Goal: Entertainment & Leisure: Consume media (video, audio)

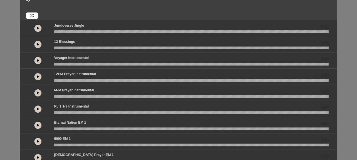
scroll to position [20, 0]
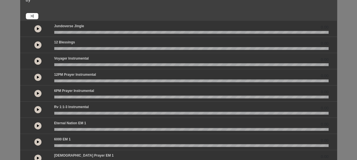
click at [36, 61] on button at bounding box center [37, 61] width 7 height 7
click at [28, 14] on link at bounding box center [32, 16] width 13 height 6
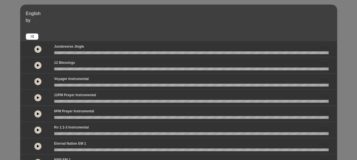
click at [33, 69] on div at bounding box center [38, 65] width 26 height 10
click at [39, 82] on button at bounding box center [37, 81] width 7 height 7
click at [33, 37] on icon at bounding box center [31, 36] width 3 height 3
click at [36, 79] on button at bounding box center [37, 81] width 7 height 7
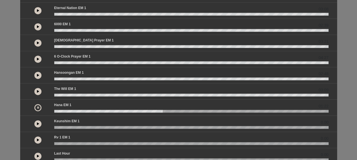
scroll to position [162, 0]
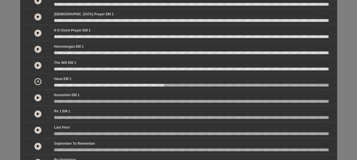
click at [40, 80] on button at bounding box center [37, 81] width 7 height 7
click at [344, 105] on div "English by 0.00 0.00 02:20" at bounding box center [178, 6] width 357 height 328
click at [37, 100] on button at bounding box center [37, 97] width 7 height 7
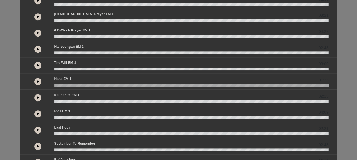
scroll to position [185, 0]
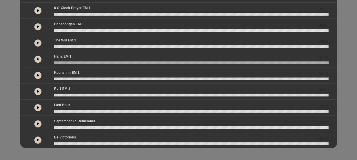
click at [36, 140] on button at bounding box center [37, 140] width 7 height 7
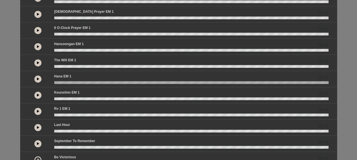
scroll to position [165, 0]
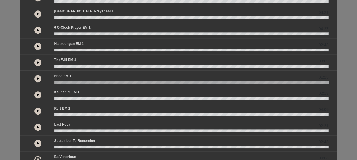
click at [36, 47] on button at bounding box center [37, 46] width 7 height 7
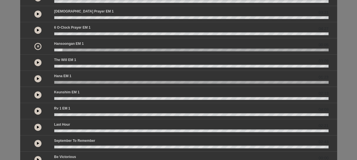
click at [35, 126] on button at bounding box center [37, 127] width 7 height 7
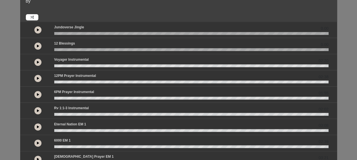
scroll to position [19, 0]
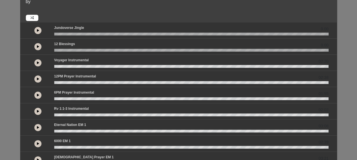
click at [38, 60] on button at bounding box center [37, 62] width 7 height 7
